Goal: Task Accomplishment & Management: Use online tool/utility

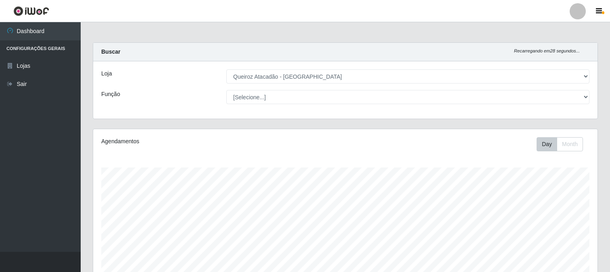
select select "464"
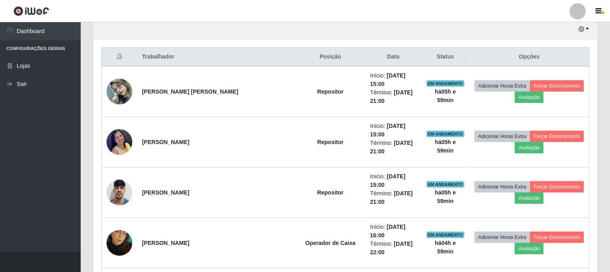
scroll to position [130, 0]
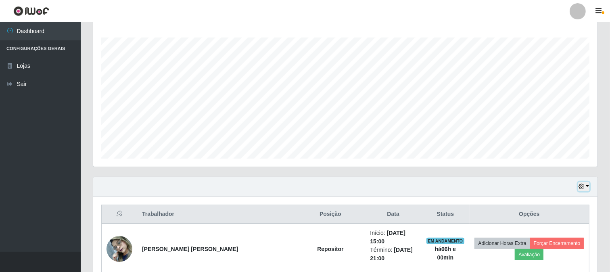
click at [589, 183] on button "button" at bounding box center [583, 186] width 11 height 9
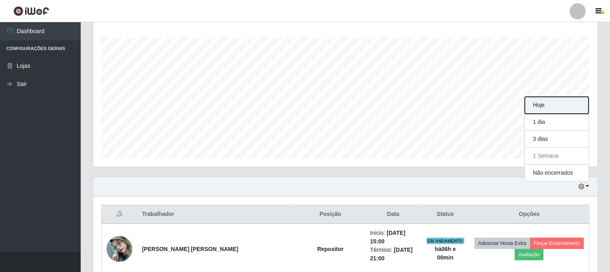
click at [558, 108] on button "Hoje" at bounding box center [557, 105] width 64 height 17
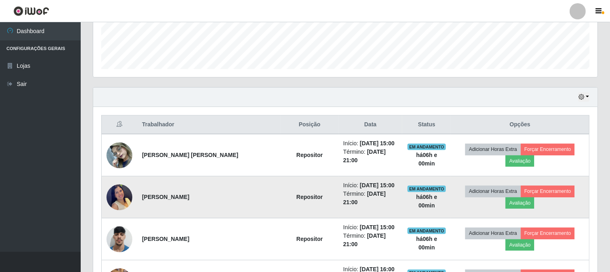
scroll to position [264, 0]
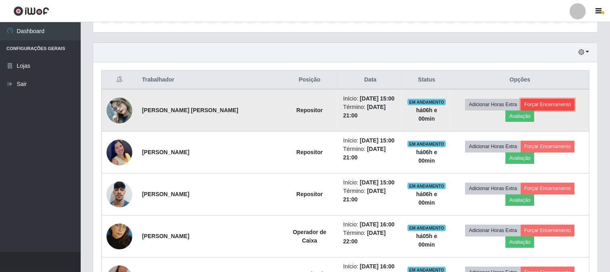
click at [522, 103] on button "Forçar Encerramento" at bounding box center [548, 104] width 54 height 11
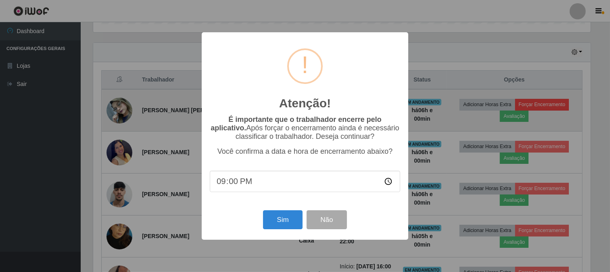
scroll to position [167, 499]
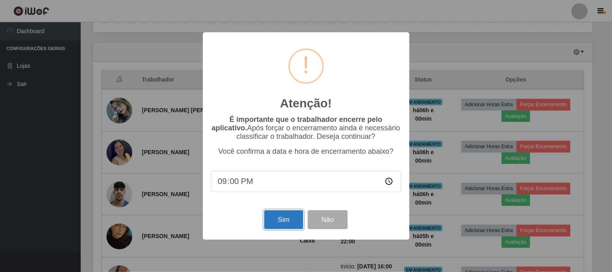
click at [285, 223] on button "Sim" at bounding box center [283, 219] width 39 height 19
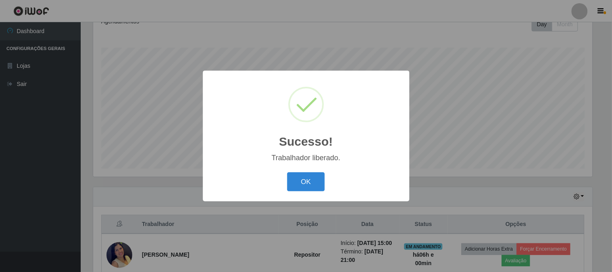
drag, startPoint x: 284, startPoint y: 221, endPoint x: 264, endPoint y: 206, distance: 25.8
click at [264, 206] on div "Sucesso! × Trabalhador liberado. OK Cancel" at bounding box center [306, 136] width 612 height 272
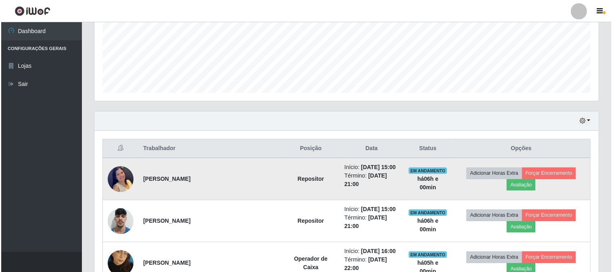
scroll to position [210, 0]
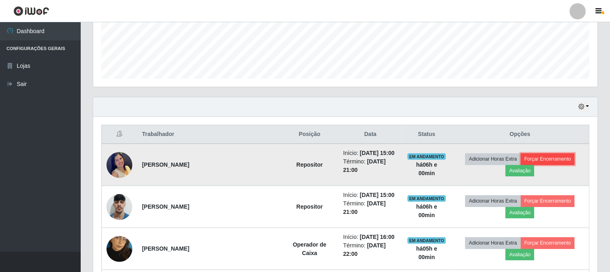
click at [521, 158] on button "Forçar Encerramento" at bounding box center [548, 158] width 54 height 11
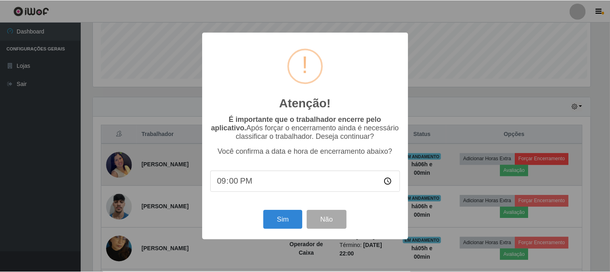
scroll to position [167, 499]
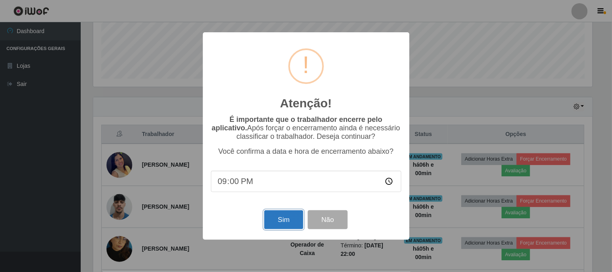
click at [295, 219] on button "Sim" at bounding box center [283, 219] width 39 height 19
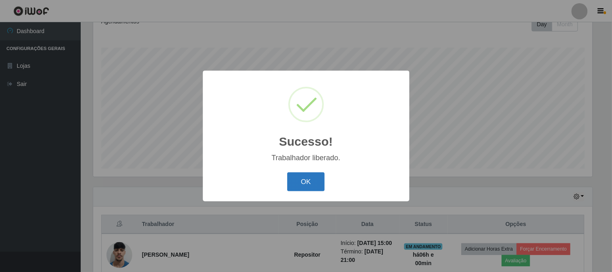
click at [293, 190] on button "OK" at bounding box center [306, 181] width 38 height 19
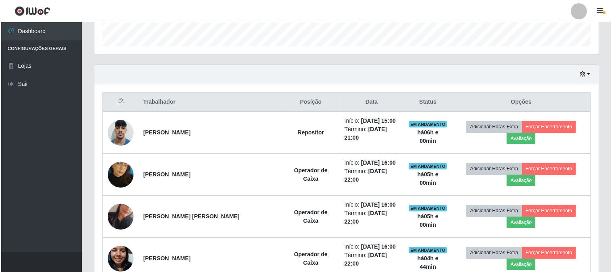
scroll to position [255, 0]
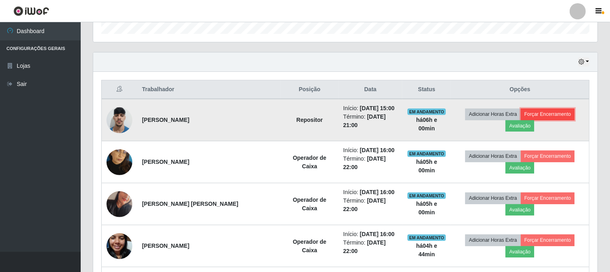
click at [521, 113] on button "Forçar Encerramento" at bounding box center [548, 114] width 54 height 11
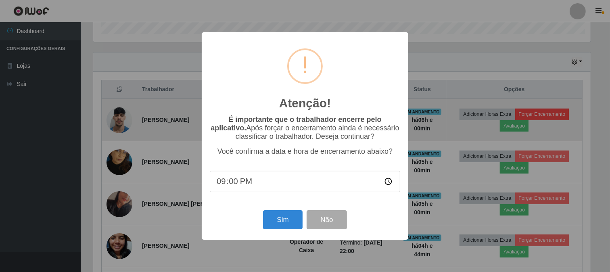
scroll to position [167, 499]
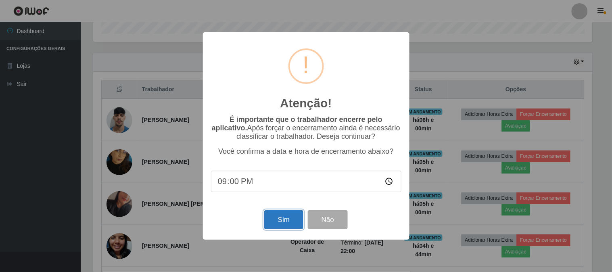
click at [284, 221] on button "Sim" at bounding box center [283, 219] width 39 height 19
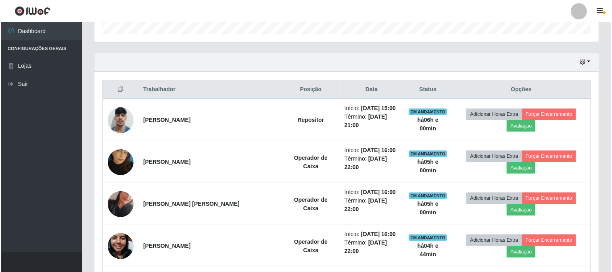
scroll to position [0, 0]
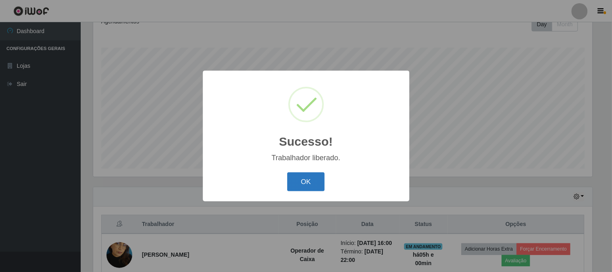
click at [306, 179] on button "OK" at bounding box center [306, 181] width 38 height 19
